Goal: Navigation & Orientation: Find specific page/section

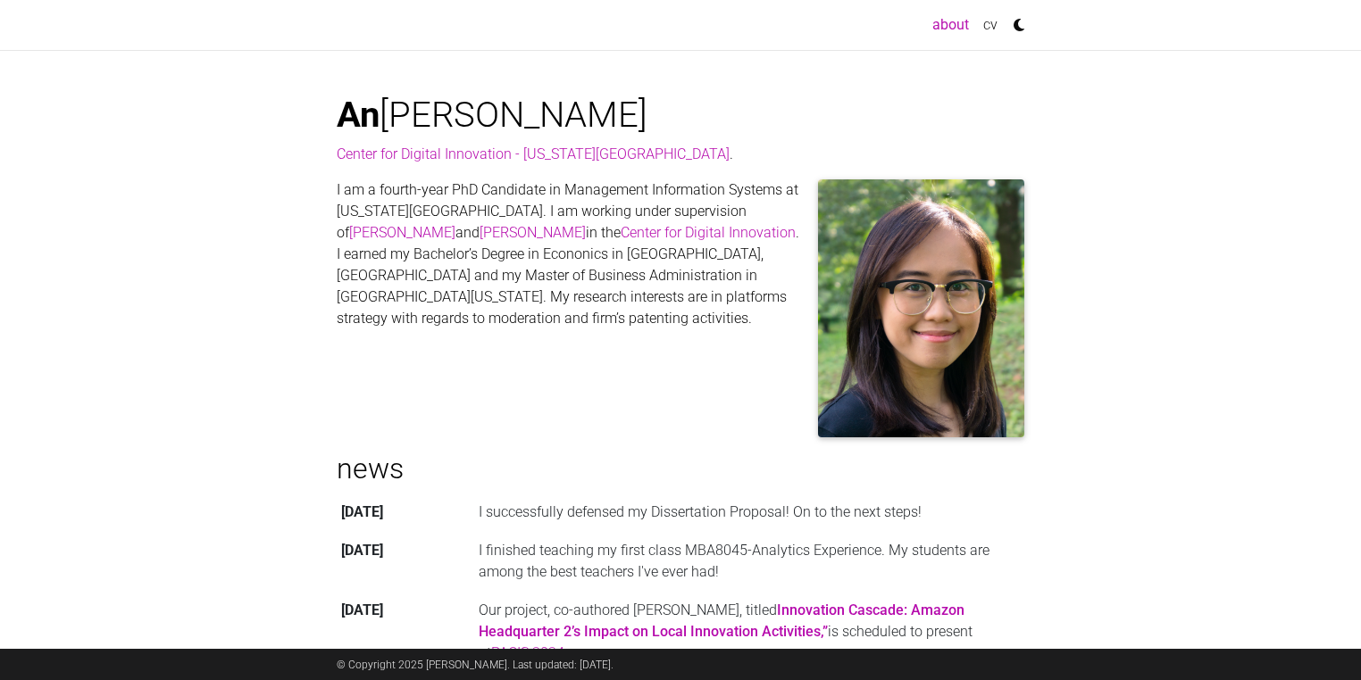
click at [986, 25] on link "cv" at bounding box center [990, 25] width 29 height 36
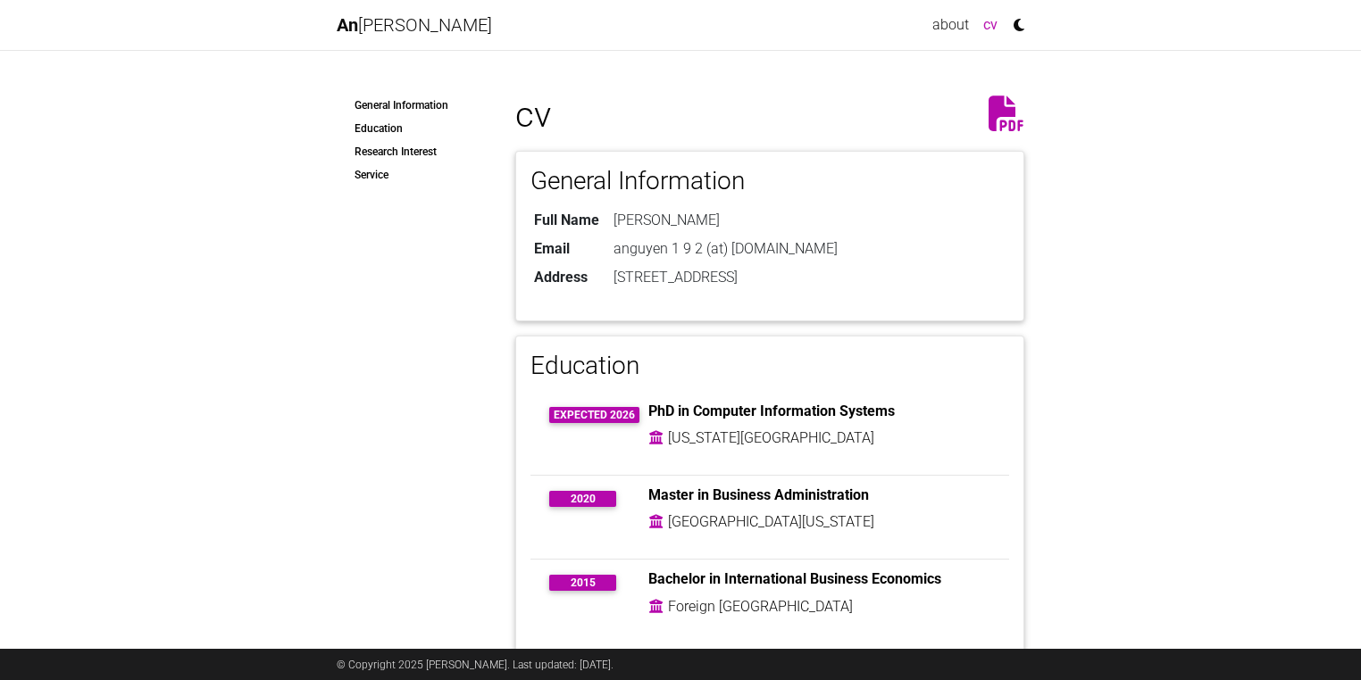
click at [996, 112] on icon at bounding box center [1006, 114] width 36 height 36
